Goal: Navigation & Orientation: Find specific page/section

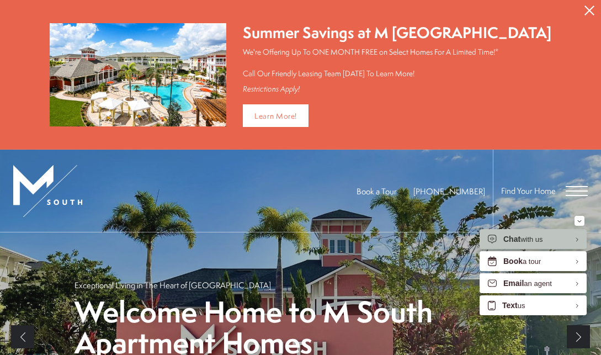
click at [584, 182] on div "Find Your Home" at bounding box center [540, 191] width 95 height 82
click at [582, 186] on span "Open Menu" at bounding box center [577, 186] width 22 height 1
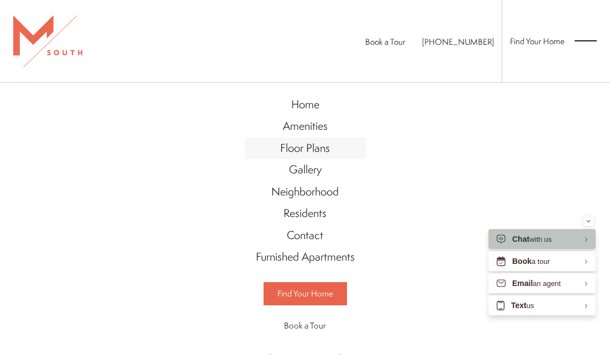
click at [309, 152] on span "Floor Plans" at bounding box center [305, 147] width 50 height 15
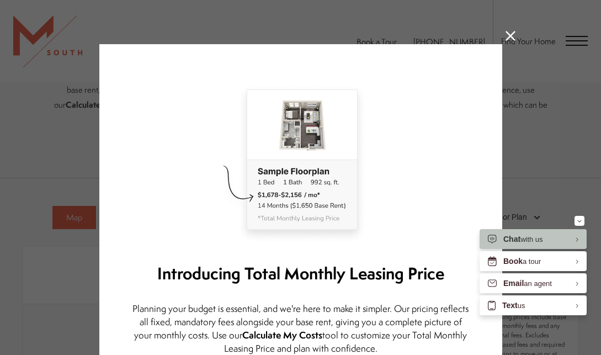
click at [506, 36] on icon at bounding box center [511, 36] width 10 height 10
click at [506, 36] on span "Find Your Home" at bounding box center [528, 41] width 55 height 12
click at [579, 220] on icon "Minimize" at bounding box center [580, 221] width 4 height 3
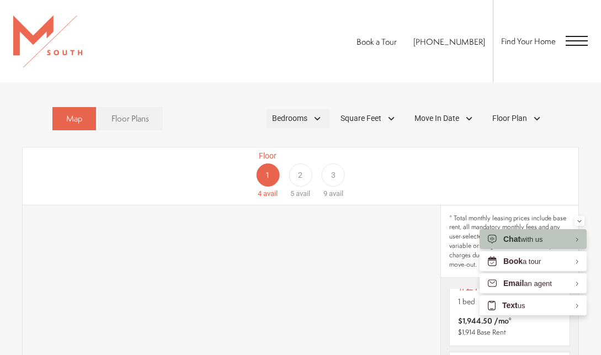
scroll to position [386, 0]
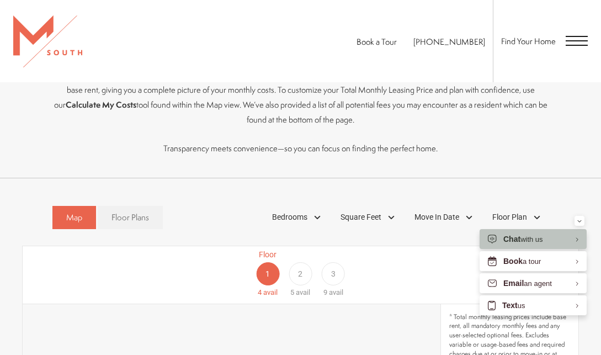
click at [308, 274] on div "2" at bounding box center [300, 273] width 23 height 23
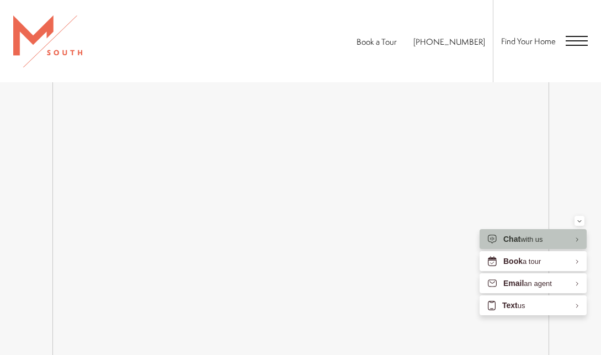
scroll to position [1656, 0]
